Goal: Navigation & Orientation: Find specific page/section

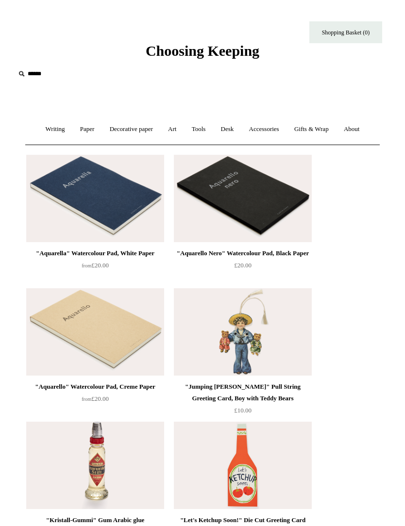
click at [174, 131] on link "Art +" at bounding box center [172, 129] width 22 height 26
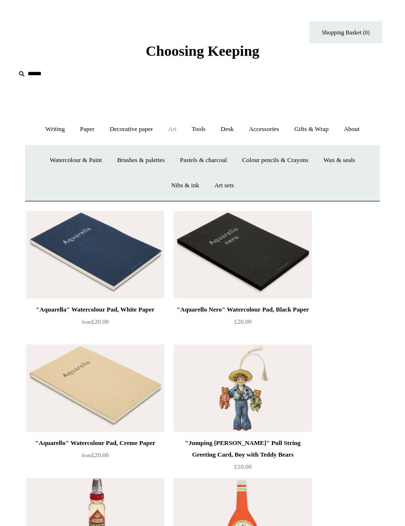
click at [46, 122] on link "Writing +" at bounding box center [55, 129] width 33 height 26
click at [82, 165] on link "Pens by brand +" at bounding box center [57, 160] width 49 height 26
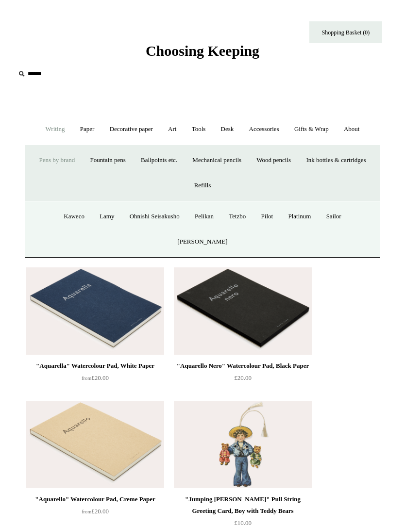
click at [299, 173] on link "Ink bottles & cartridges +" at bounding box center [335, 160] width 73 height 26
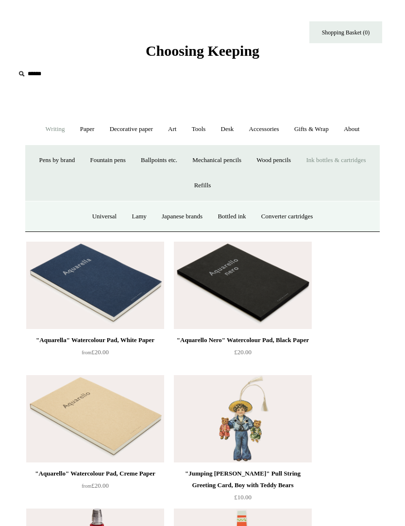
click at [232, 215] on link "Bottled ink" at bounding box center [232, 217] width 42 height 26
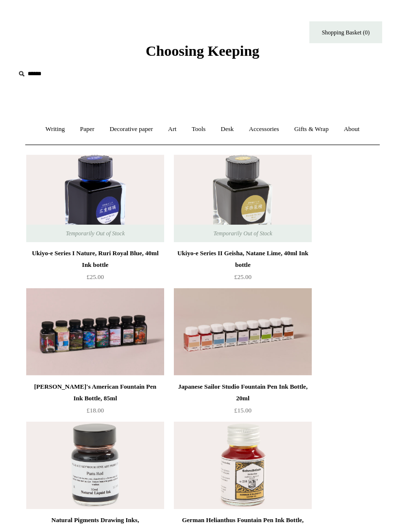
click at [126, 131] on link "Decorative paper +" at bounding box center [131, 129] width 57 height 26
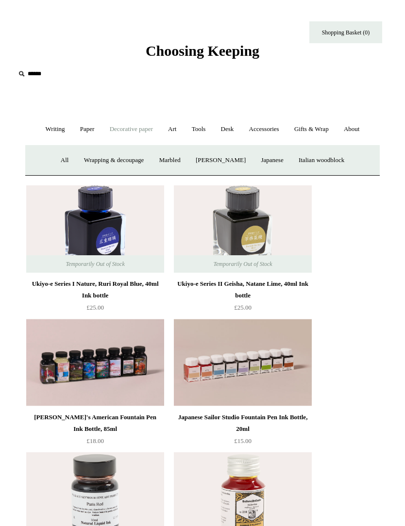
click at [100, 164] on link "Wrapping & decoupage" at bounding box center [114, 160] width 74 height 26
